Goal: Transaction & Acquisition: Purchase product/service

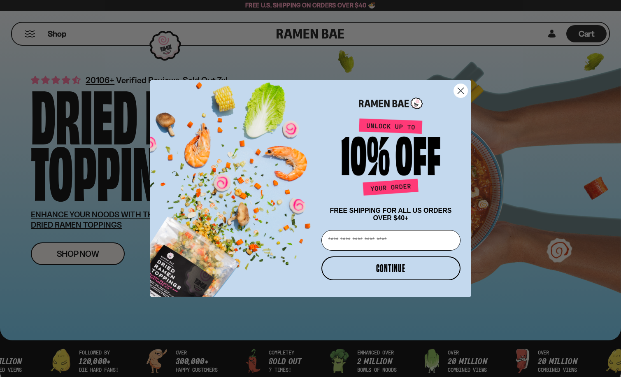
click at [461, 89] on icon "Close dialog" at bounding box center [461, 91] width 6 height 6
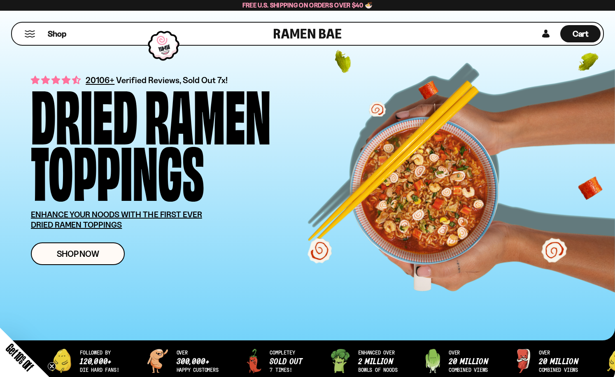
click at [30, 35] on button "Mobile Menu Trigger" at bounding box center [29, 33] width 11 height 7
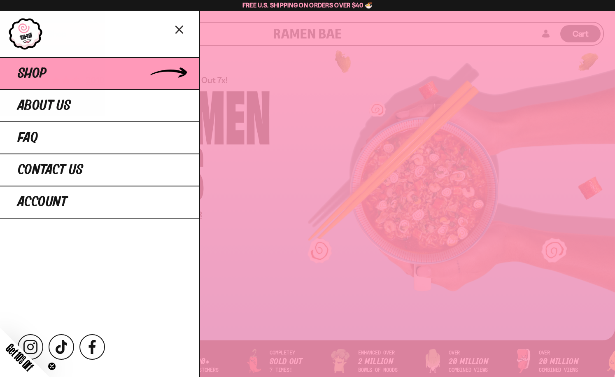
click at [38, 71] on span "Shop" at bounding box center [32, 73] width 29 height 15
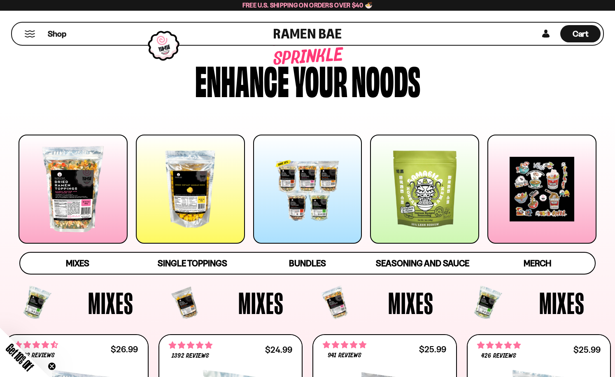
scroll to position [49, 0]
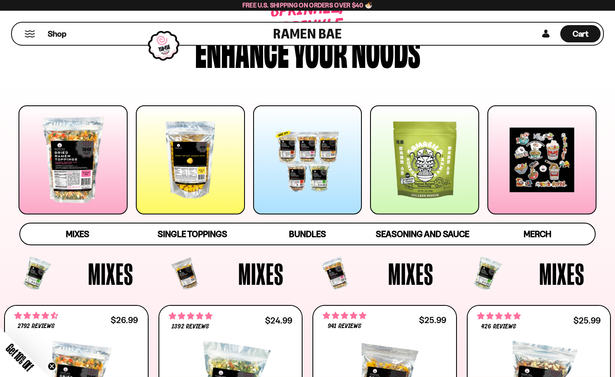
click at [193, 155] on div at bounding box center [190, 159] width 109 height 109
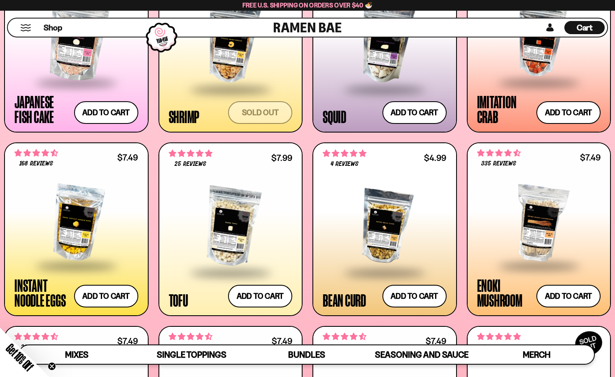
scroll to position [858, 0]
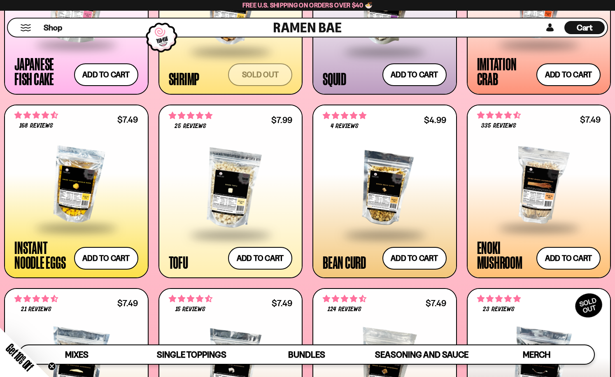
click at [82, 179] on div at bounding box center [76, 185] width 124 height 84
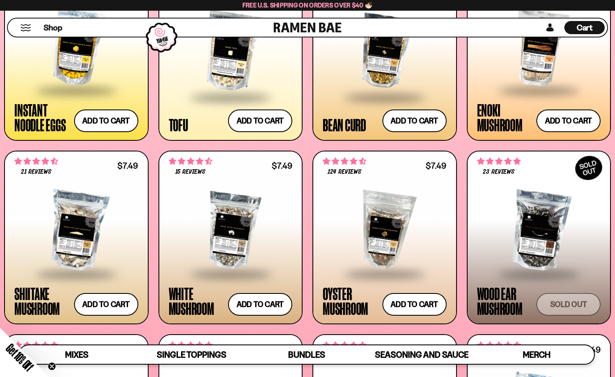
scroll to position [908, 0]
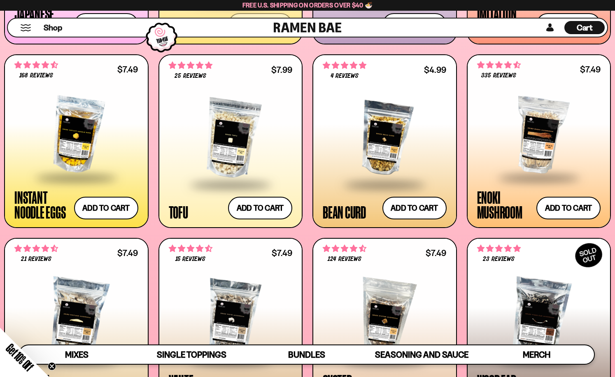
click at [227, 138] on div at bounding box center [231, 139] width 124 height 90
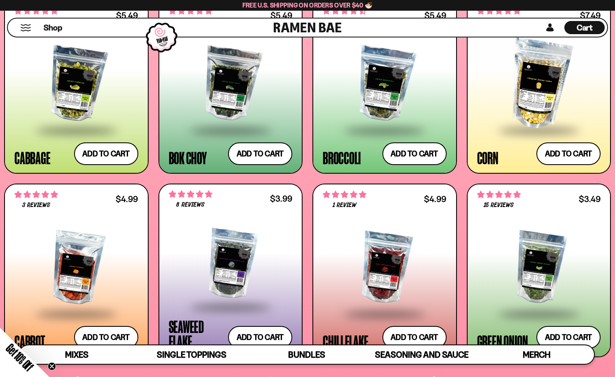
scroll to position [1188, 0]
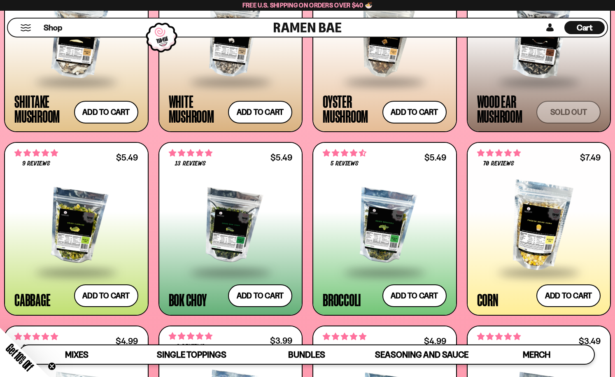
click at [72, 229] on div at bounding box center [76, 226] width 124 height 90
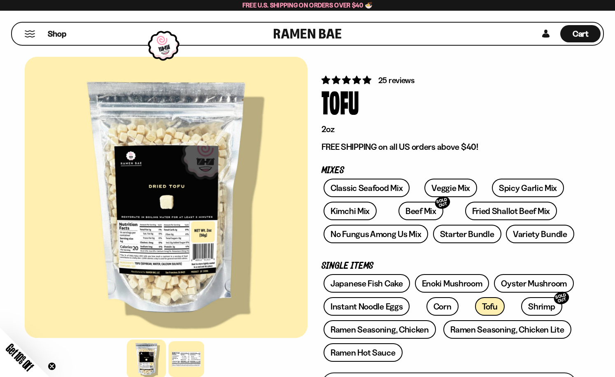
click at [393, 80] on span "25 reviews" at bounding box center [396, 80] width 36 height 10
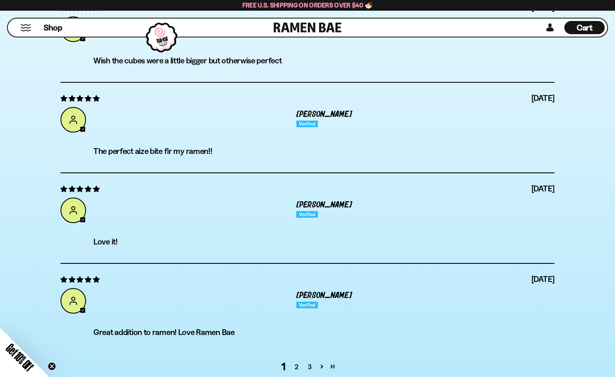
scroll to position [2871, 0]
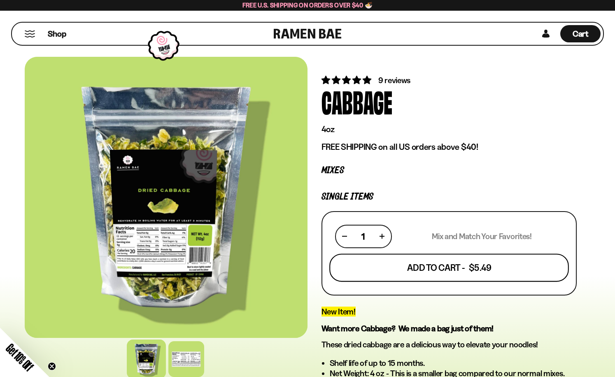
click at [426, 268] on button "Add To Cart - $5.49" at bounding box center [449, 268] width 240 height 28
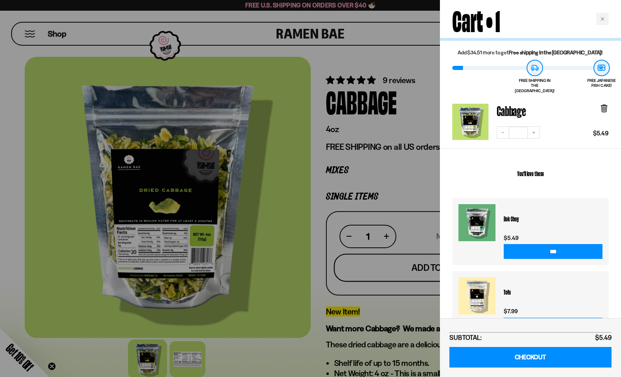
scroll to position [104, 0]
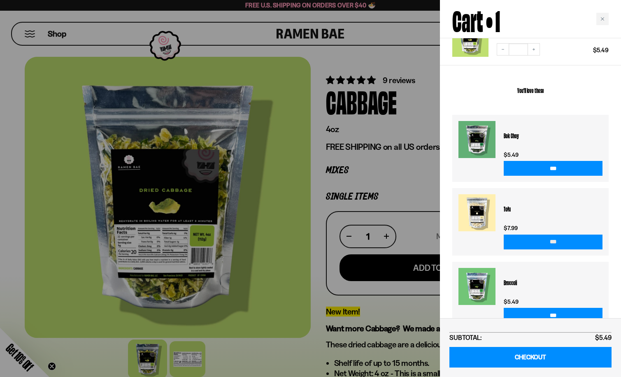
click at [541, 238] on input "***" at bounding box center [553, 242] width 99 height 15
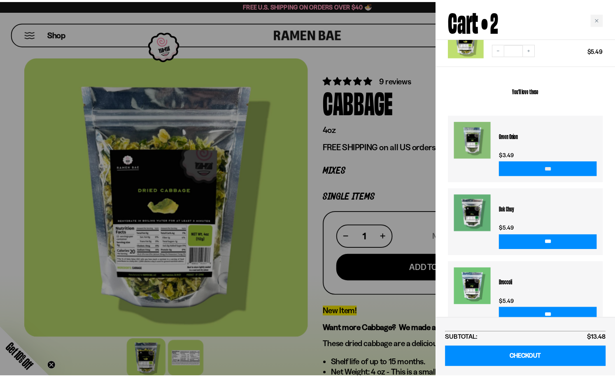
scroll to position [168, 0]
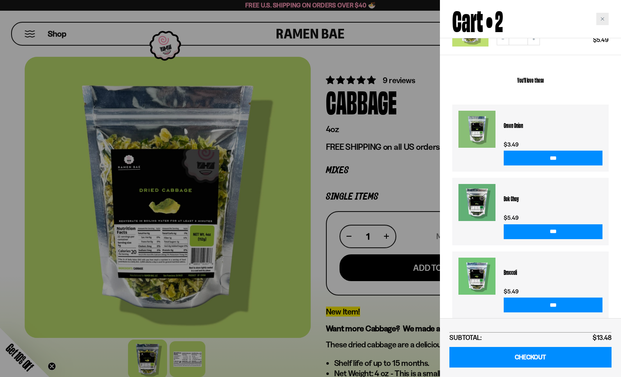
click at [603, 20] on icon "Close cart" at bounding box center [603, 19] width 4 height 4
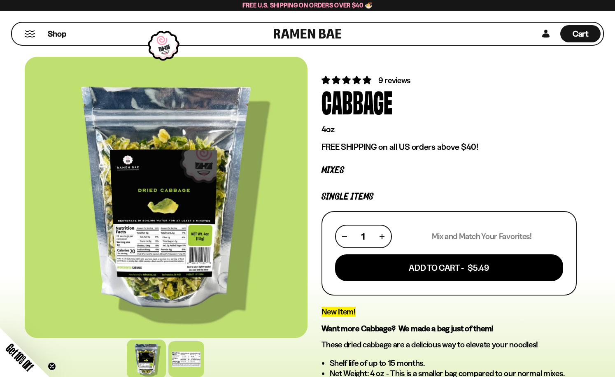
click at [28, 34] on button "Mobile Menu Trigger" at bounding box center [29, 33] width 11 height 7
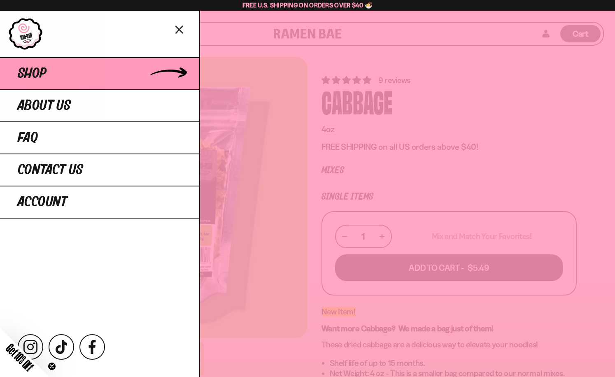
click at [30, 68] on span "Shop" at bounding box center [32, 73] width 29 height 15
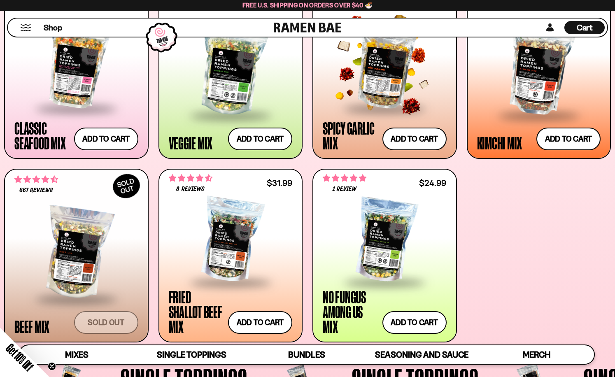
scroll to position [374, 0]
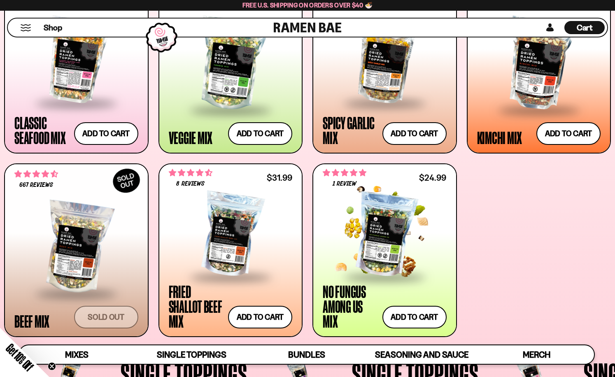
click at [383, 230] on div at bounding box center [385, 235] width 124 height 82
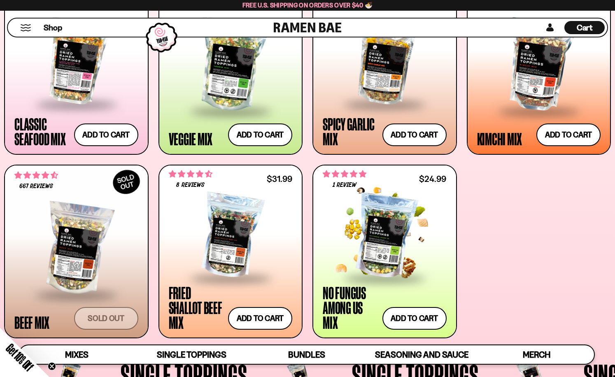
click at [370, 234] on div at bounding box center [385, 236] width 124 height 82
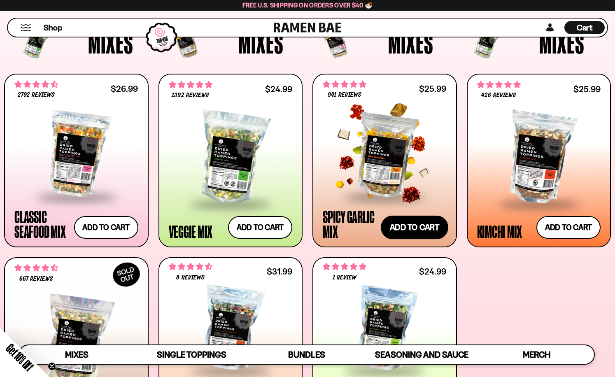
scroll to position [244, 0]
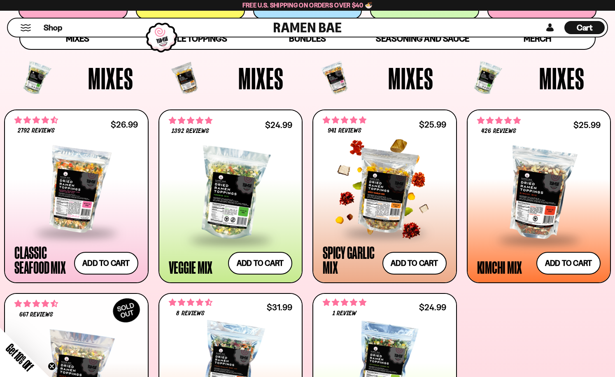
click at [381, 180] on div at bounding box center [385, 190] width 124 height 84
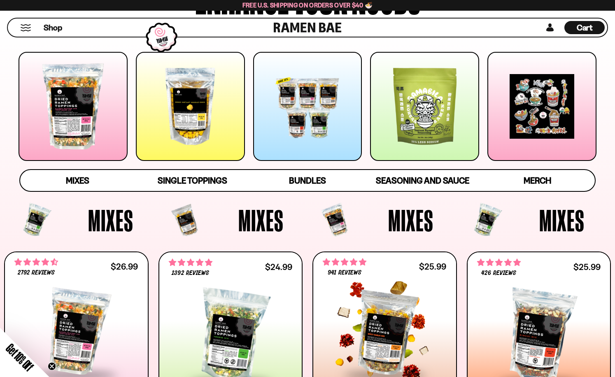
scroll to position [257, 0]
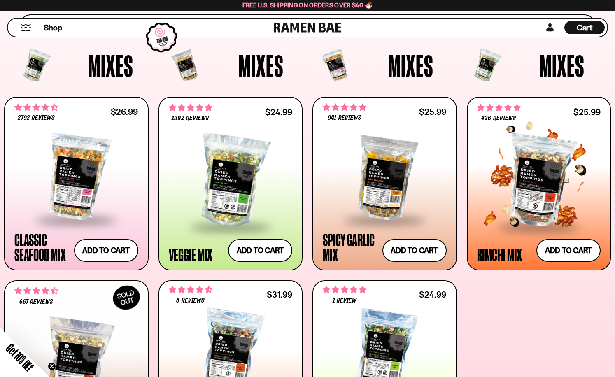
click at [539, 174] on div at bounding box center [539, 181] width 124 height 90
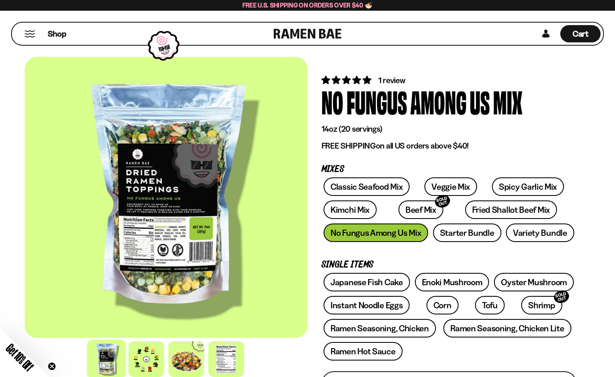
scroll to position [175, 0]
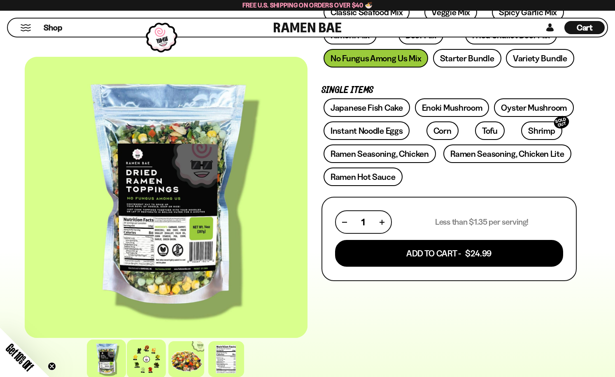
click at [150, 356] on div at bounding box center [146, 359] width 39 height 39
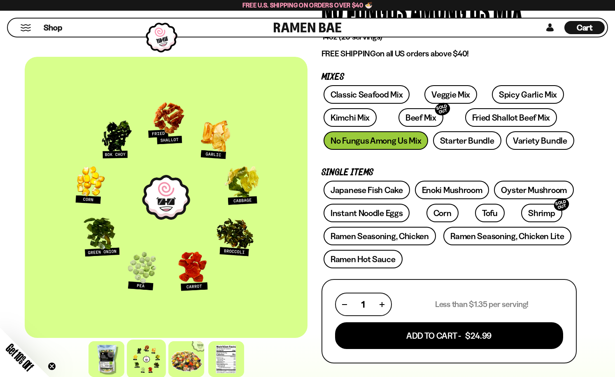
scroll to position [135, 0]
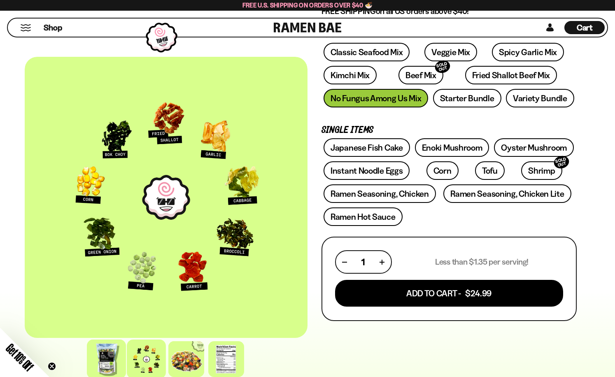
click at [100, 353] on div at bounding box center [106, 359] width 39 height 39
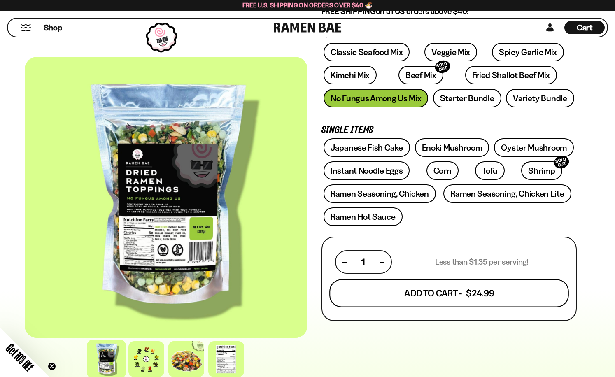
click at [418, 295] on button "Add To Cart - $24.99" at bounding box center [449, 294] width 240 height 28
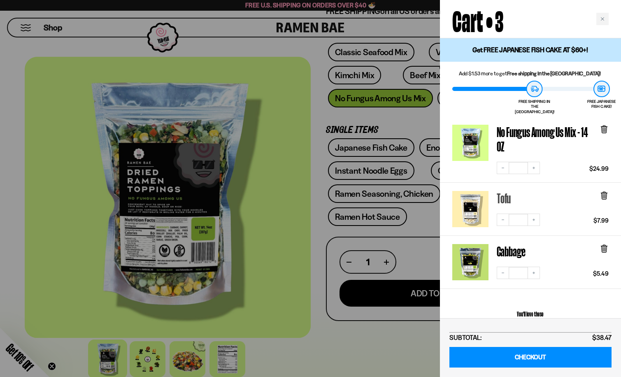
click at [499, 191] on link "Tofu" at bounding box center [504, 198] width 14 height 14
click at [603, 20] on icon "Close cart" at bounding box center [603, 19] width 4 height 4
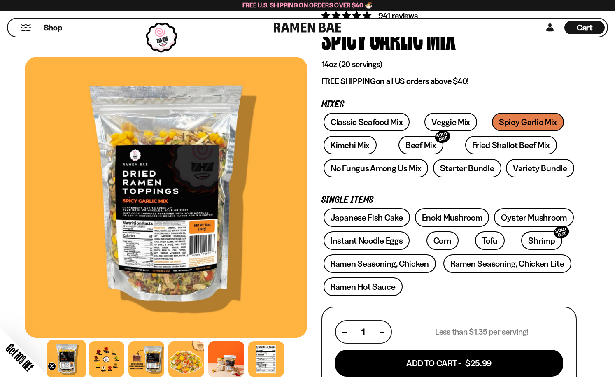
scroll to position [100, 0]
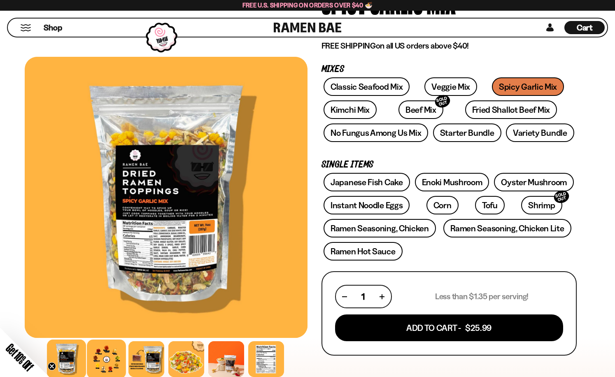
click at [96, 350] on div at bounding box center [106, 359] width 39 height 39
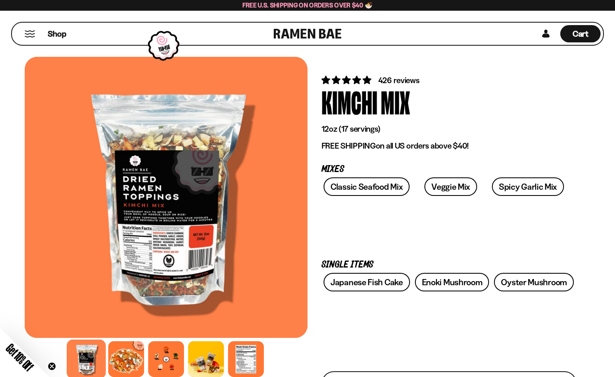
scroll to position [22, 0]
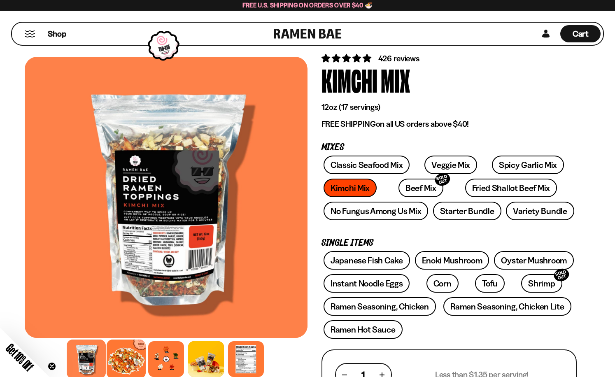
click at [132, 355] on div at bounding box center [126, 359] width 39 height 39
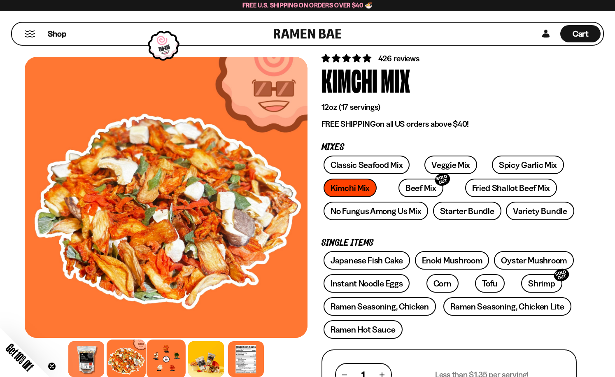
click at [164, 352] on div at bounding box center [166, 359] width 39 height 39
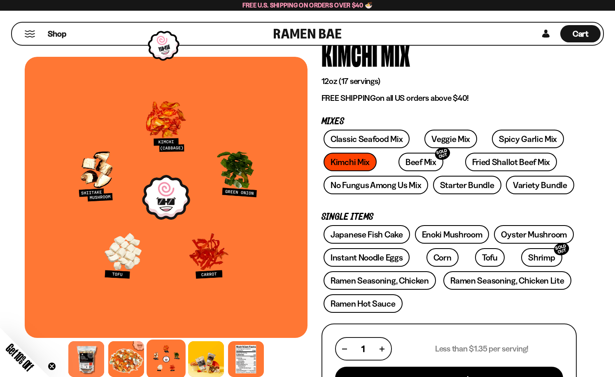
scroll to position [90, 0]
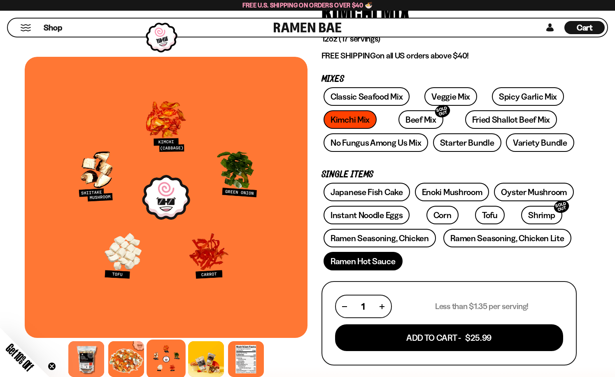
click at [366, 264] on link "Ramen Hot Sauce" at bounding box center [363, 261] width 79 height 19
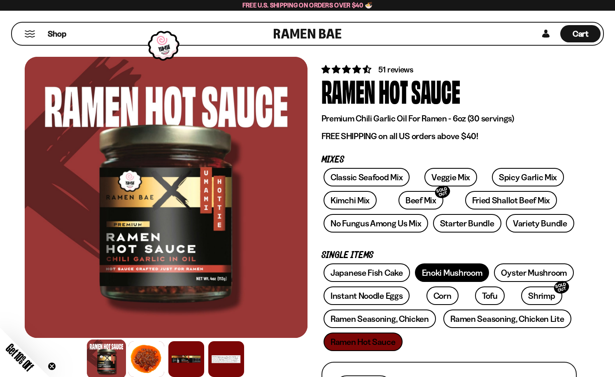
scroll to position [46, 0]
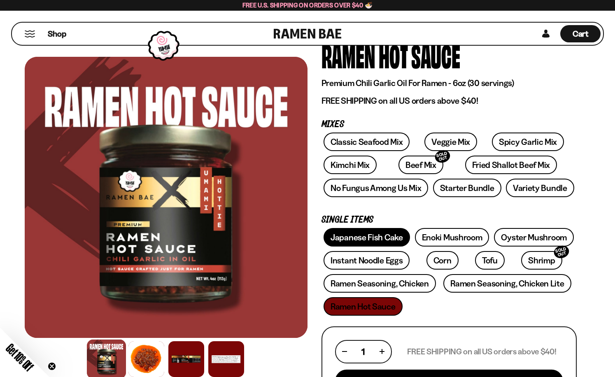
click at [368, 237] on link "Japanese Fish Cake" at bounding box center [367, 237] width 86 height 19
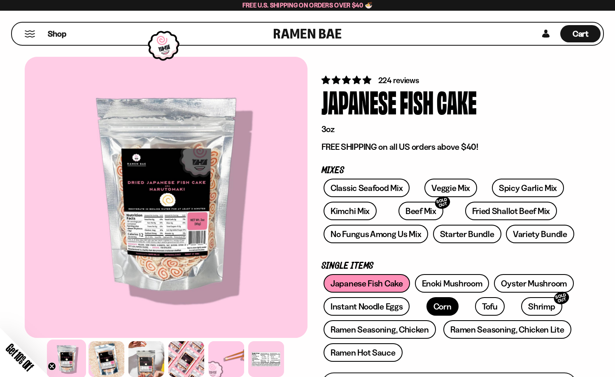
click at [437, 305] on link "Corn" at bounding box center [443, 306] width 32 height 19
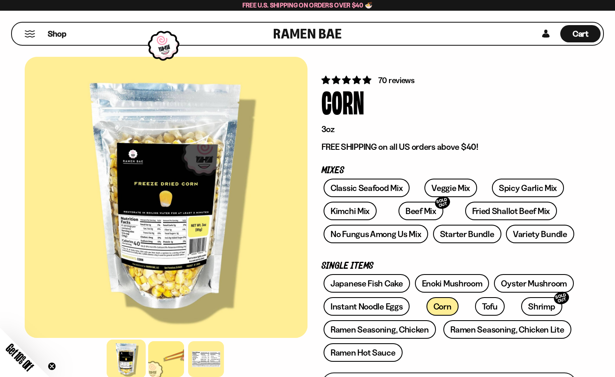
click at [200, 248] on div at bounding box center [166, 197] width 283 height 281
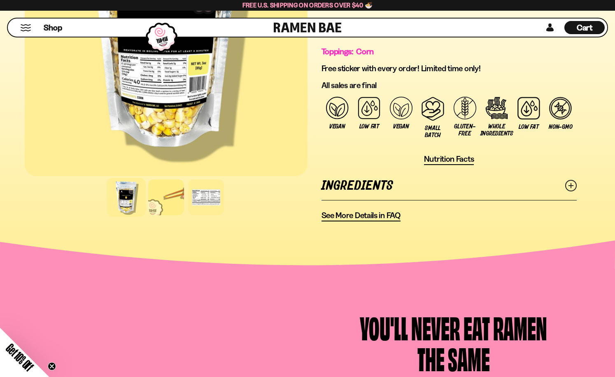
scroll to position [89, 0]
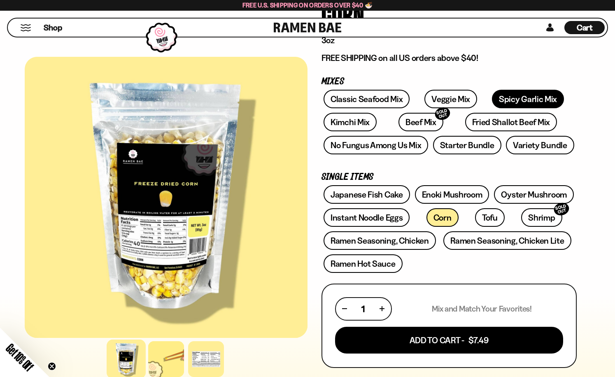
click at [509, 99] on link "Spicy Garlic Mix" at bounding box center [528, 99] width 72 height 19
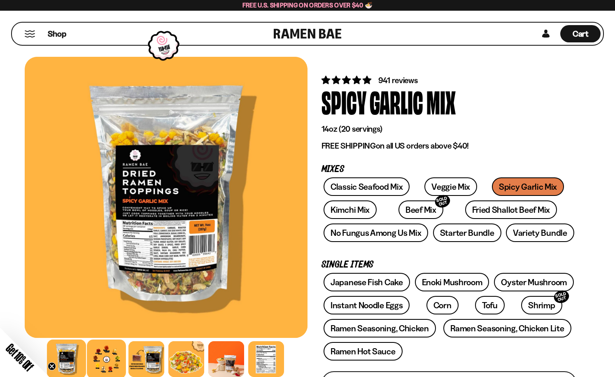
click at [98, 352] on div at bounding box center [106, 359] width 39 height 39
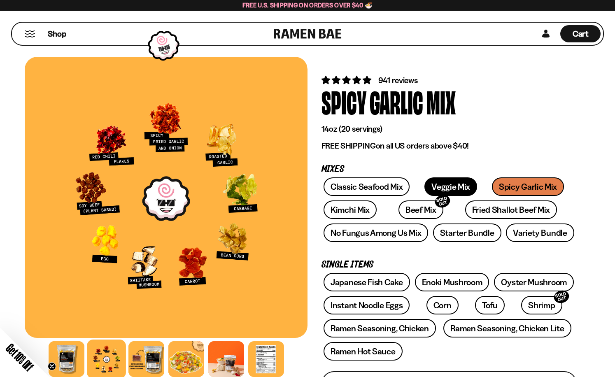
click at [451, 187] on link "Veggie Mix" at bounding box center [451, 186] width 53 height 19
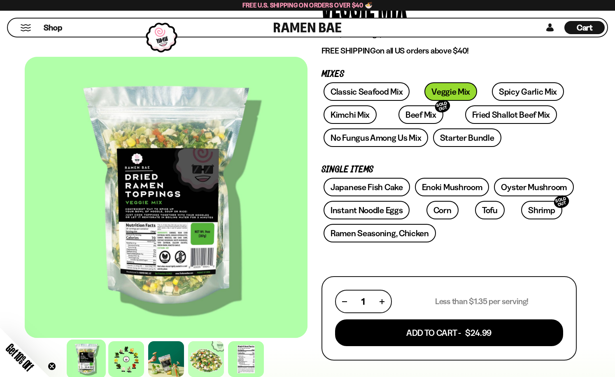
scroll to position [137, 0]
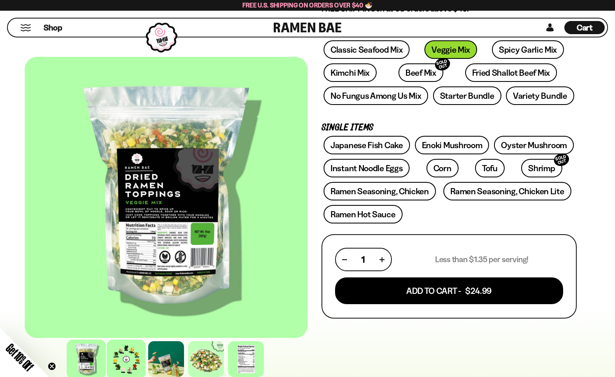
click at [132, 345] on div at bounding box center [126, 359] width 39 height 39
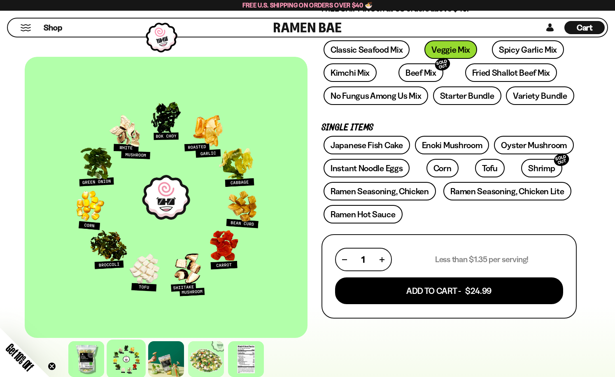
scroll to position [72, 0]
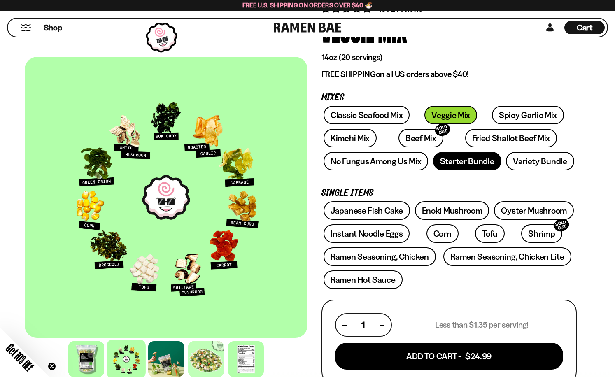
click at [470, 161] on link "Starter Bundle" at bounding box center [467, 161] width 68 height 19
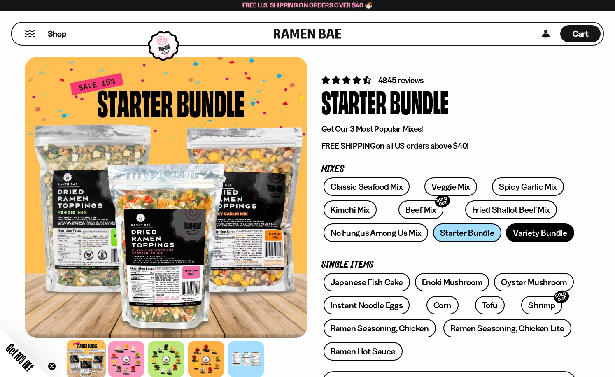
click at [533, 229] on link "Variety Bundle" at bounding box center [540, 233] width 68 height 19
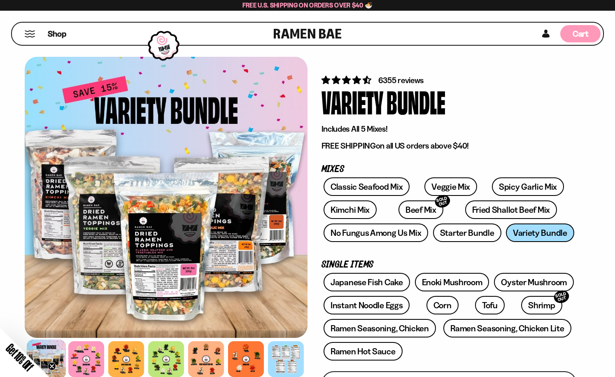
click at [581, 26] on div "Cart D0381C2F-513E-4F90-8A41-6F0A75DCBAAA" at bounding box center [580, 33] width 40 height 17
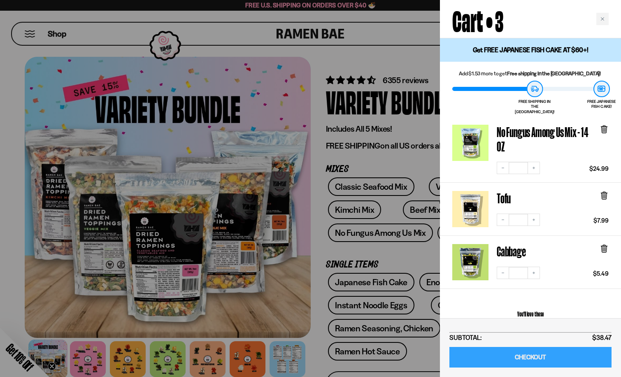
click at [530, 359] on link "CHECKOUT" at bounding box center [531, 357] width 162 height 21
